Goal: Navigation & Orientation: Find specific page/section

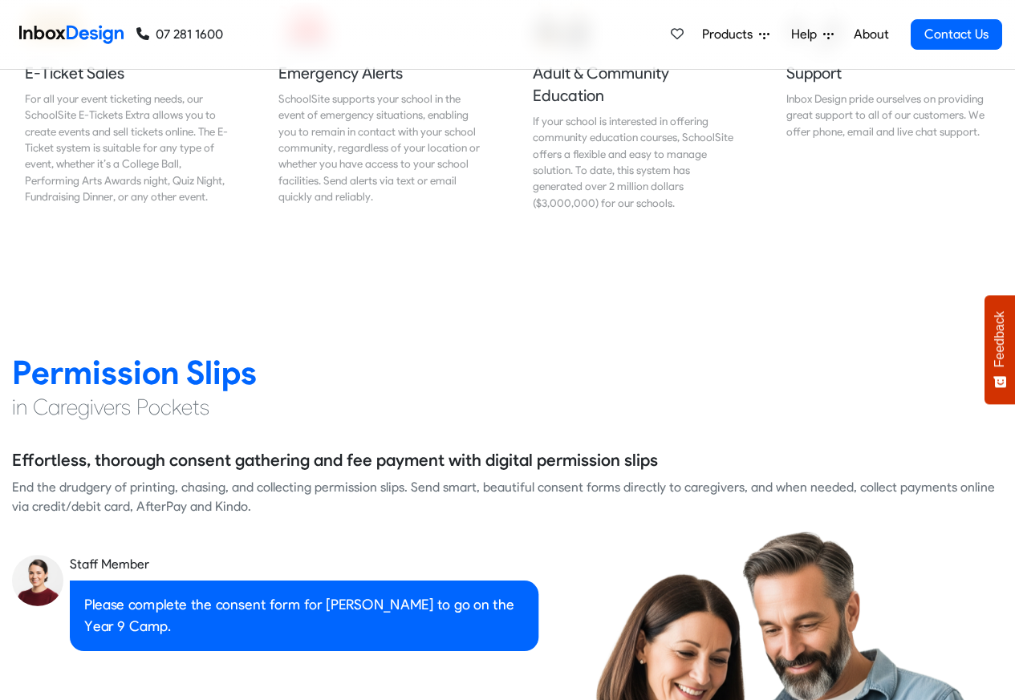
scroll to position [2022, 0]
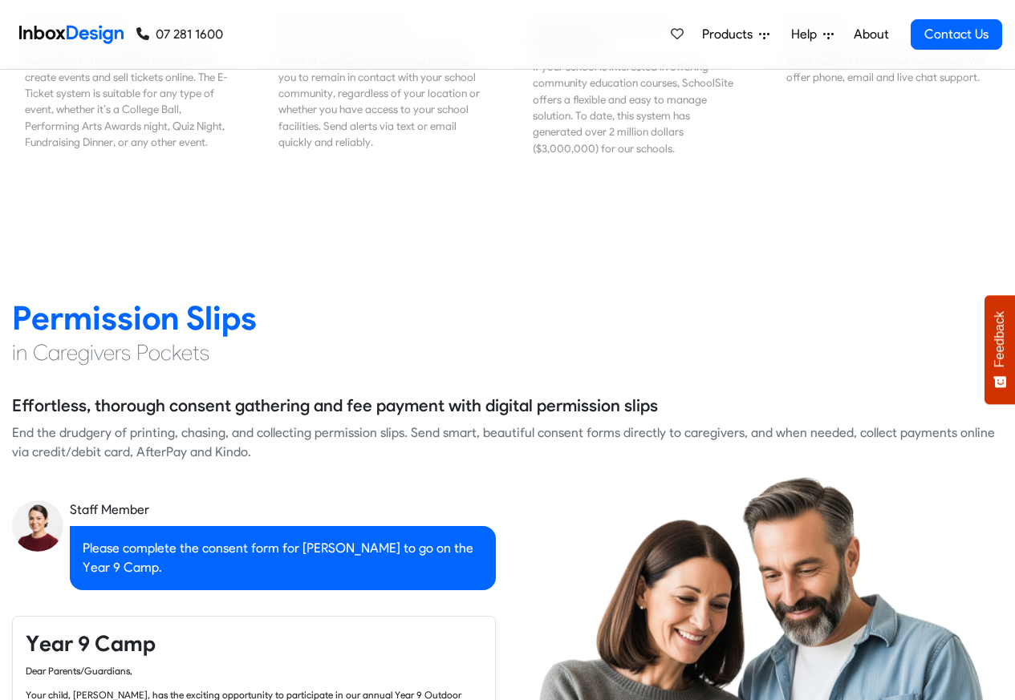
click at [875, 35] on link "About" at bounding box center [871, 34] width 44 height 32
